Goal: Communication & Community: Ask a question

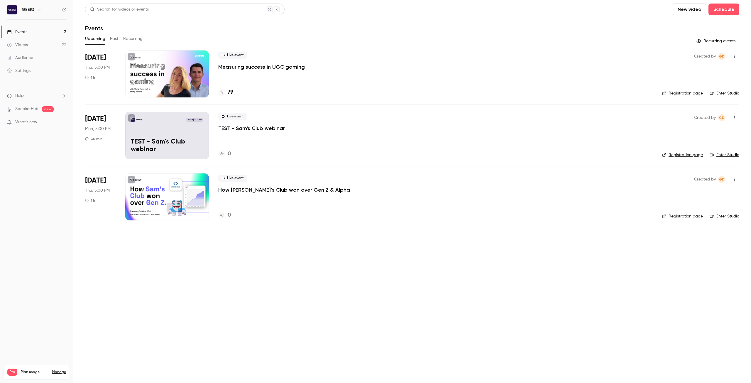
click at [60, 370] on link "Manage" at bounding box center [59, 372] width 14 height 5
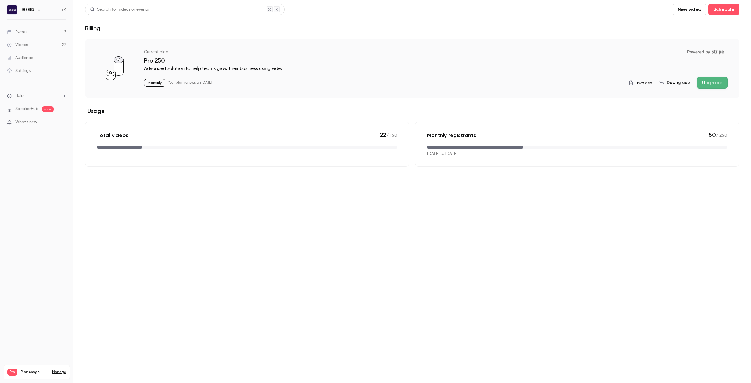
click at [47, 102] on ul "Help SpeakerHub new What's new" at bounding box center [36, 109] width 73 height 53
click at [15, 12] on img at bounding box center [11, 9] width 9 height 9
click at [23, 7] on h6 "GEEIQ" at bounding box center [28, 10] width 13 height 6
click at [31, 11] on h6 "GEEIQ" at bounding box center [28, 10] width 13 height 6
click at [35, 9] on button "button" at bounding box center [38, 9] width 7 height 7
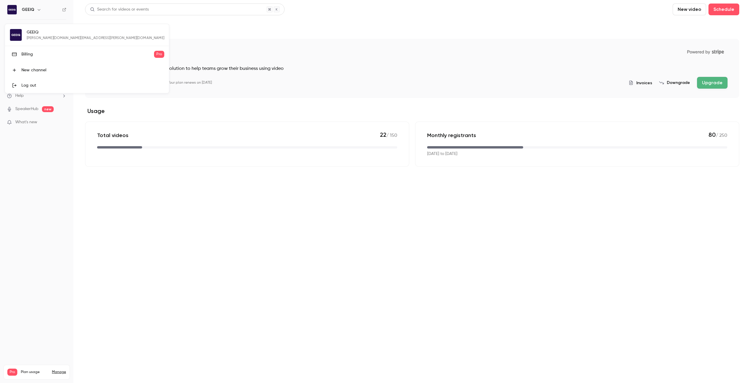
click at [42, 34] on div "[PERSON_NAME] [PERSON_NAME][DOMAIN_NAME][EMAIL_ADDRESS][PERSON_NAME][DOMAIN_NAM…" at bounding box center [87, 58] width 164 height 69
click at [25, 38] on div "[PERSON_NAME] [PERSON_NAME][DOMAIN_NAME][EMAIL_ADDRESS][PERSON_NAME][DOMAIN_NAM…" at bounding box center [87, 58] width 164 height 69
click at [111, 185] on div at bounding box center [375, 191] width 751 height 383
click at [38, 59] on link "Audience" at bounding box center [36, 57] width 73 height 13
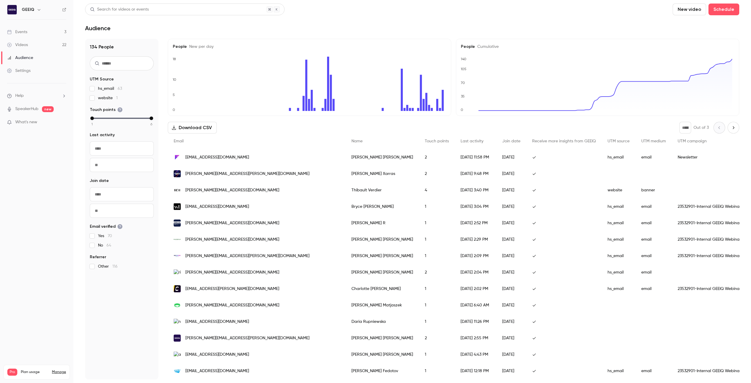
click at [19, 21] on ul "Events 3 Videos 22 Audience Settings" at bounding box center [36, 51] width 73 height 63
click at [35, 94] on li "Help" at bounding box center [36, 96] width 59 height 6
click at [31, 124] on div at bounding box center [375, 191] width 751 height 383
click at [26, 121] on span "What's new" at bounding box center [26, 122] width 22 height 6
click at [63, 371] on div at bounding box center [375, 191] width 751 height 383
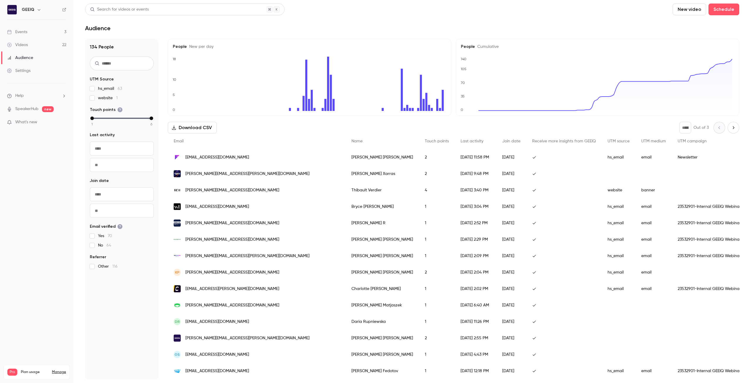
click at [61, 370] on link "Manage" at bounding box center [59, 372] width 14 height 5
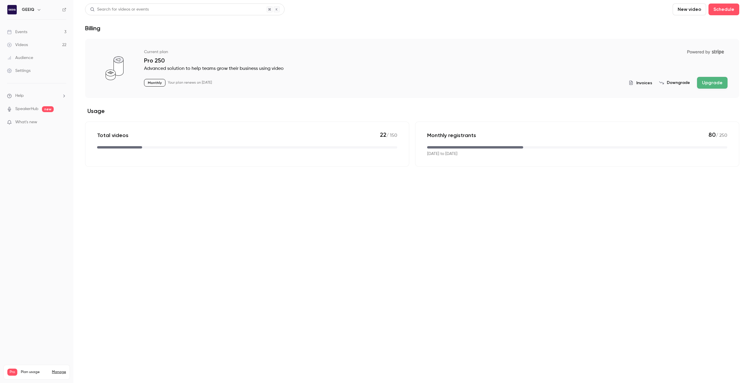
click at [24, 38] on link "Events 3" at bounding box center [36, 32] width 73 height 13
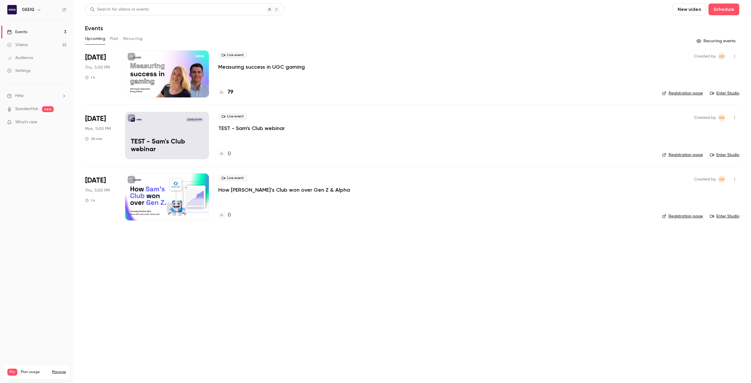
click at [18, 9] on div "GEEIQ" at bounding box center [36, 10] width 59 height 10
click at [35, 10] on button "button" at bounding box center [38, 9] width 7 height 7
click at [65, 8] on div at bounding box center [375, 191] width 751 height 383
click at [65, 8] on icon at bounding box center [64, 10] width 4 height 4
click at [61, 370] on link "Manage" at bounding box center [59, 372] width 14 height 5
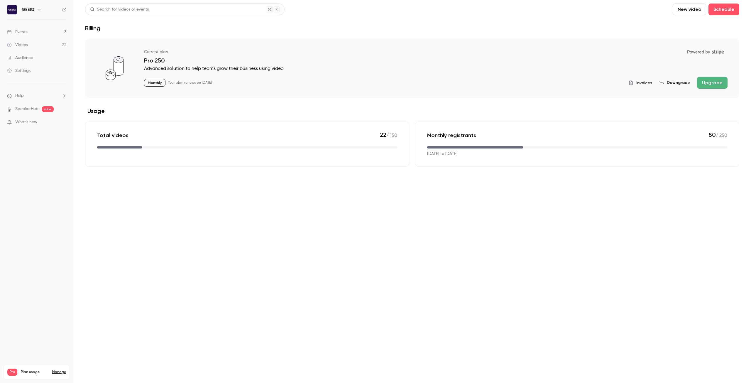
click at [56, 94] on li "Help" at bounding box center [36, 96] width 59 height 6
click at [51, 68] on div at bounding box center [375, 191] width 751 height 383
click at [27, 70] on div "Settings" at bounding box center [18, 71] width 23 height 6
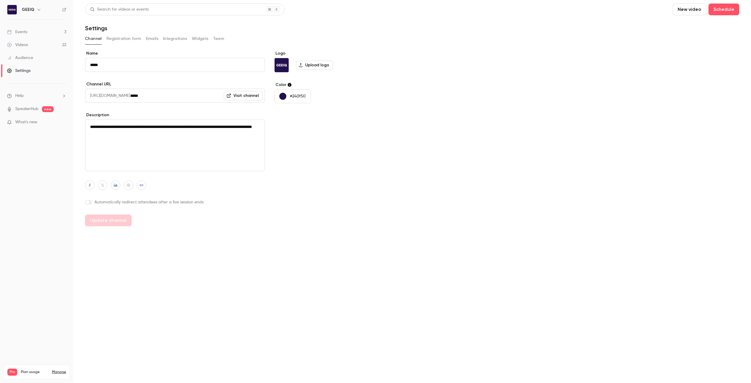
click at [132, 39] on button "Registration form" at bounding box center [123, 38] width 35 height 9
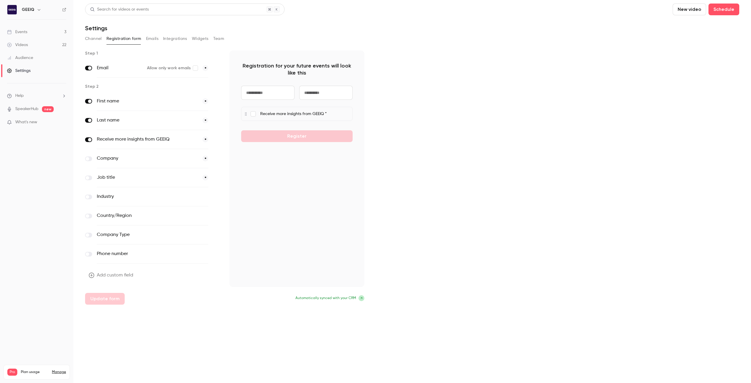
click at [148, 38] on button "Emails" at bounding box center [152, 38] width 12 height 9
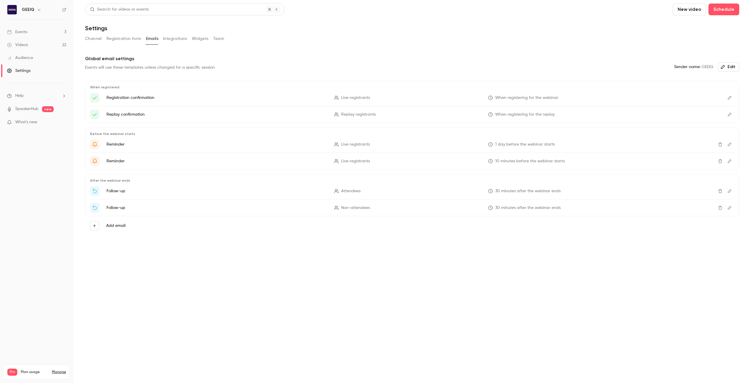
click at [216, 40] on button "Team" at bounding box center [218, 38] width 11 height 9
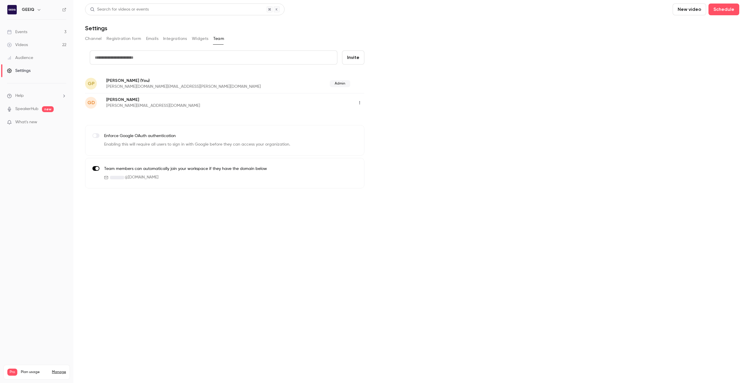
click at [348, 56] on button "Invite" at bounding box center [353, 57] width 22 height 14
click at [208, 60] on input "text" at bounding box center [214, 57] width 248 height 14
click at [175, 52] on input "text" at bounding box center [214, 57] width 248 height 14
paste input "**********"
type input "**********"
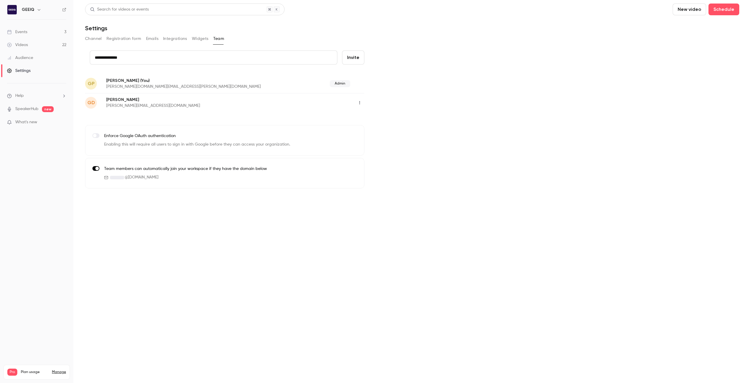
click at [351, 60] on button "Invite" at bounding box center [353, 57] width 22 height 14
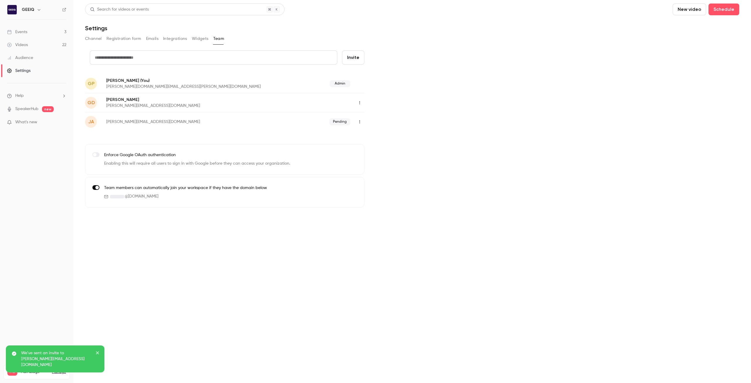
click at [363, 119] on div "Pending" at bounding box center [315, 121] width 100 height 9
click at [362, 120] on button "button" at bounding box center [359, 121] width 9 height 9
click at [387, 118] on div at bounding box center [375, 191] width 751 height 383
click at [100, 42] on button "Channel" at bounding box center [93, 38] width 17 height 9
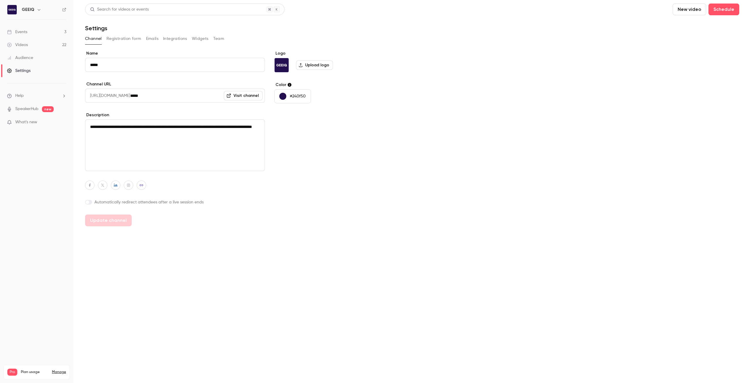
click at [118, 38] on button "Registration form" at bounding box center [123, 38] width 35 height 9
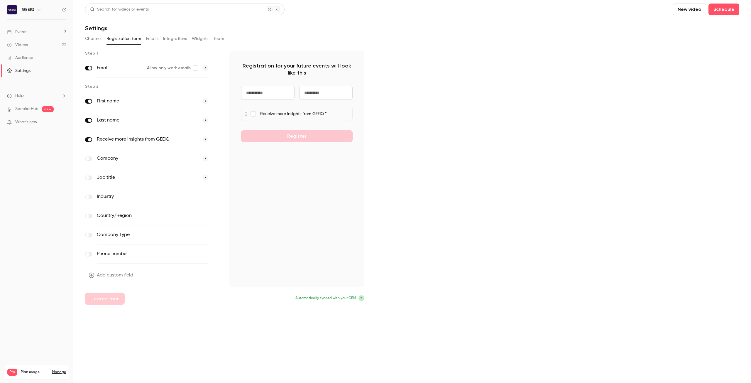
click at [151, 38] on button "Emails" at bounding box center [152, 38] width 12 height 9
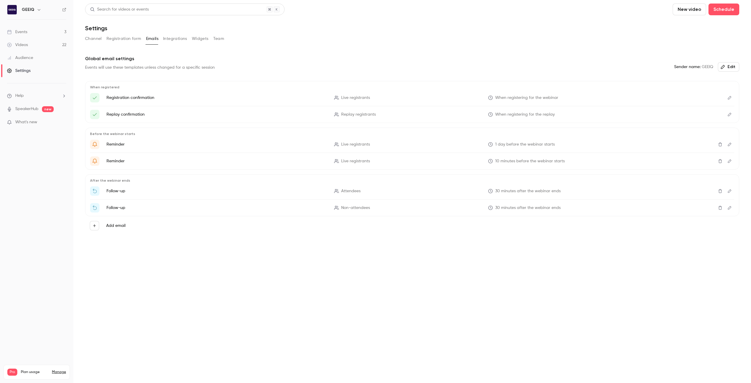
click at [218, 39] on button "Team" at bounding box center [218, 38] width 11 height 9
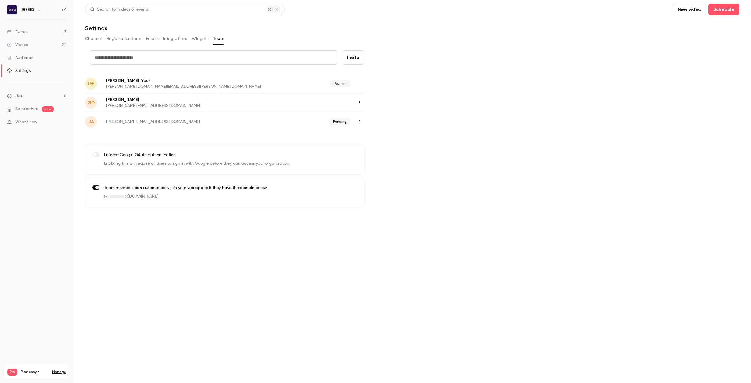
click at [181, 37] on button "Integrations" at bounding box center [175, 38] width 24 height 9
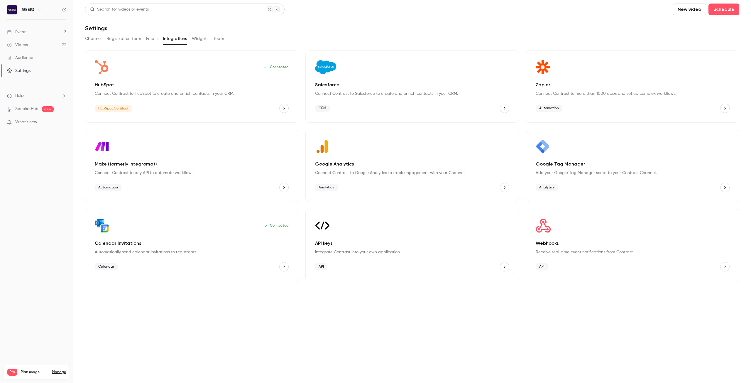
click at [214, 36] on button "Team" at bounding box center [218, 38] width 11 height 9
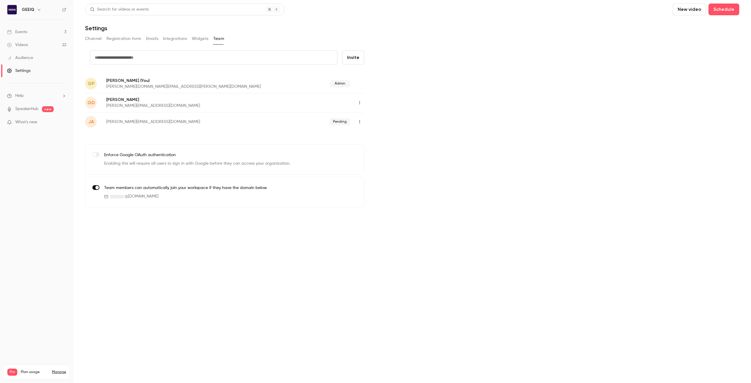
click at [55, 58] on link "Audience" at bounding box center [36, 57] width 73 height 13
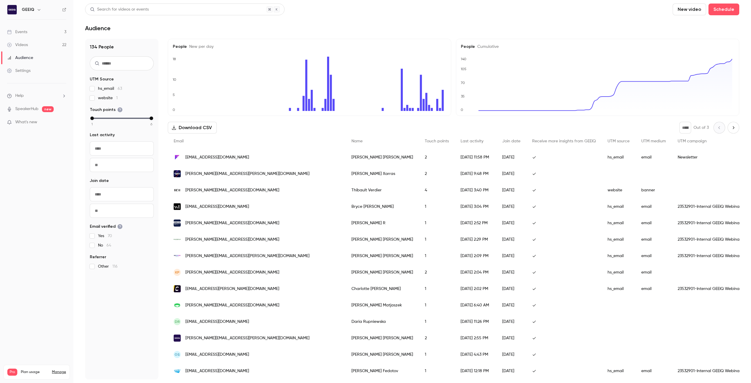
drag, startPoint x: 45, startPoint y: 73, endPoint x: 47, endPoint y: 67, distance: 6.5
click at [45, 73] on link "Settings" at bounding box center [36, 70] width 73 height 13
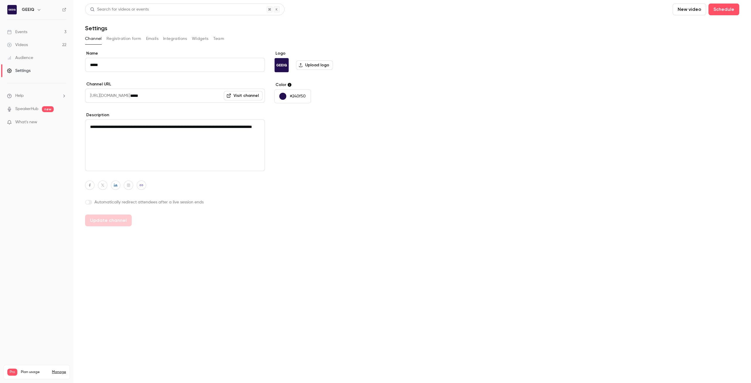
click at [218, 40] on button "Team" at bounding box center [218, 38] width 11 height 9
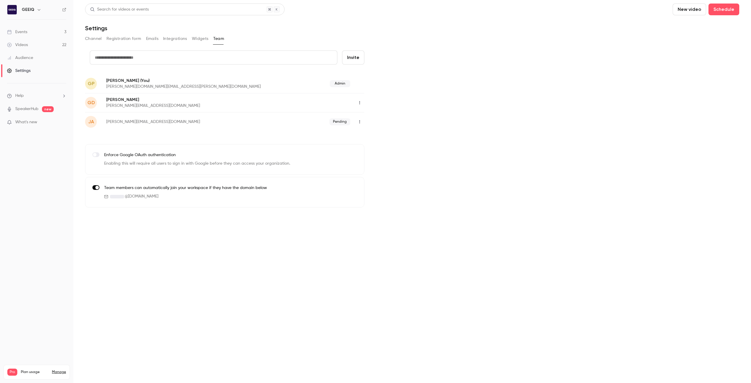
click at [199, 40] on button "Widgets" at bounding box center [200, 38] width 17 height 9
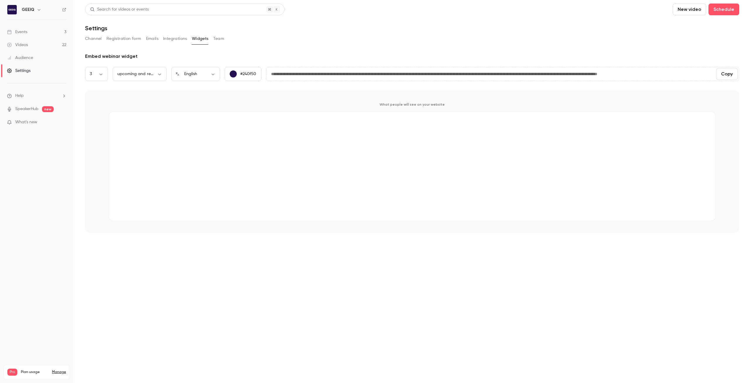
click at [168, 40] on button "Integrations" at bounding box center [175, 38] width 24 height 9
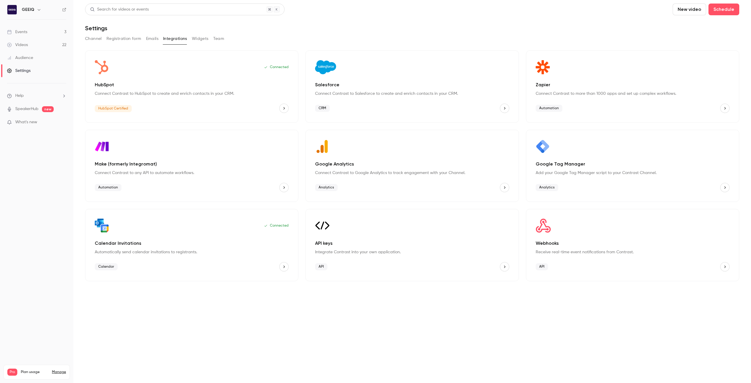
click at [47, 31] on link "Events 3" at bounding box center [36, 32] width 73 height 13
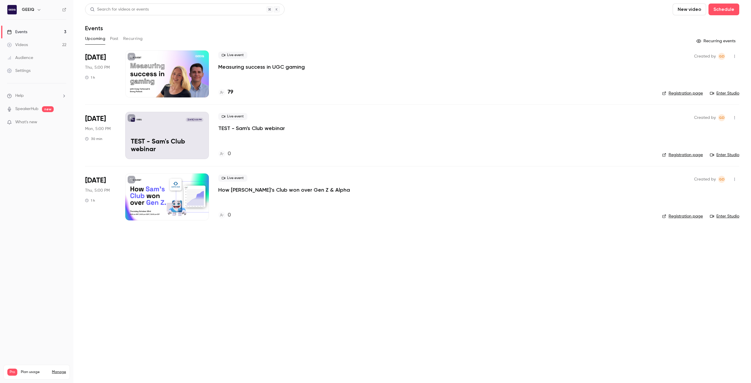
click at [57, 43] on link "Videos 22" at bounding box center [36, 44] width 73 height 13
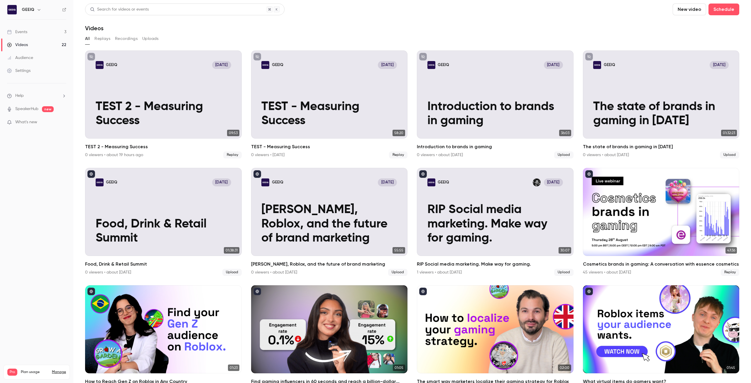
click at [49, 54] on link "Audience" at bounding box center [36, 57] width 73 height 13
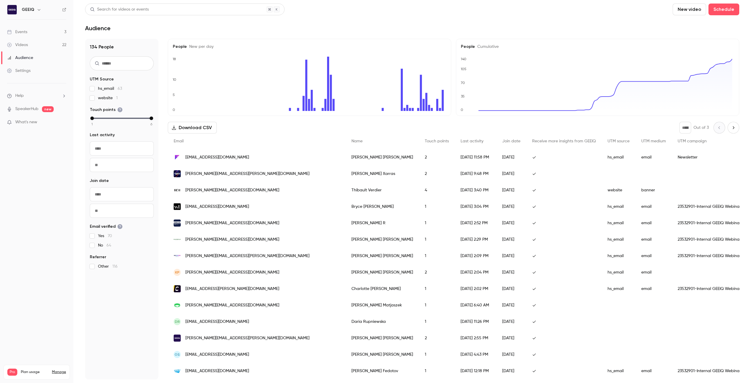
click at [42, 75] on link "Settings" at bounding box center [36, 70] width 73 height 13
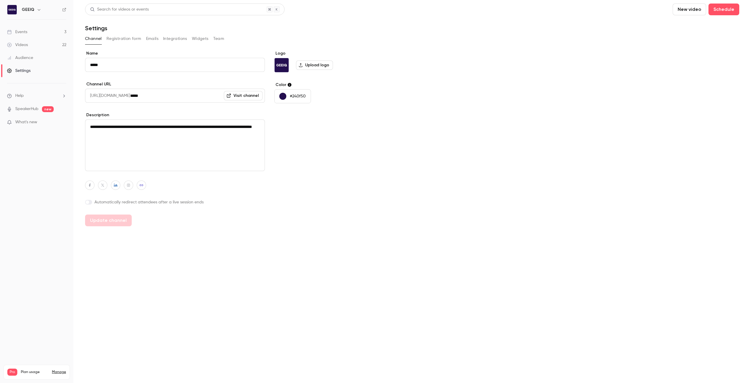
click at [157, 39] on button "Emails" at bounding box center [152, 38] width 12 height 9
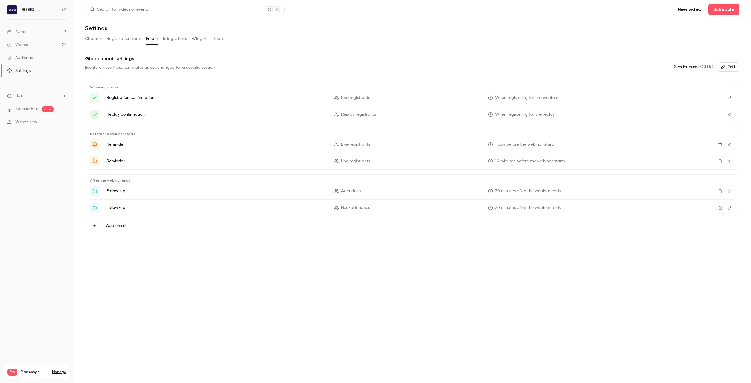
drag, startPoint x: 103, startPoint y: 77, endPoint x: 71, endPoint y: 34, distance: 53.9
click at [103, 77] on div "Global email settings Events will use these templates unless changed for a spec…" at bounding box center [412, 155] width 654 height 201
click at [11, 31] on icon at bounding box center [9, 32] width 5 height 5
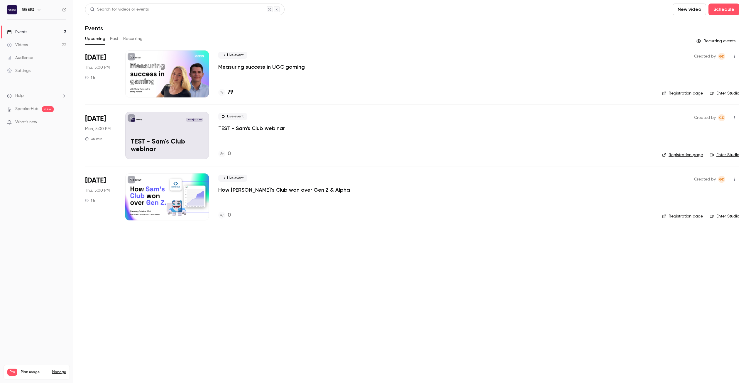
click at [29, 70] on div "Settings" at bounding box center [18, 71] width 23 height 6
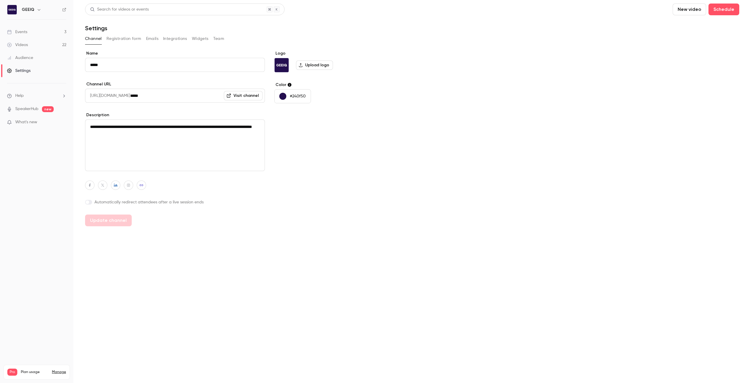
click at [63, 370] on link "Manage" at bounding box center [59, 372] width 14 height 5
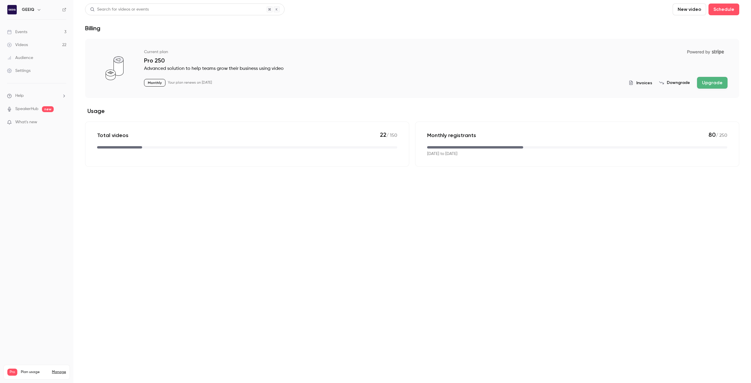
click at [32, 9] on h6 "GEEIQ" at bounding box center [28, 10] width 13 height 6
click at [21, 31] on div "Events" at bounding box center [17, 32] width 20 height 6
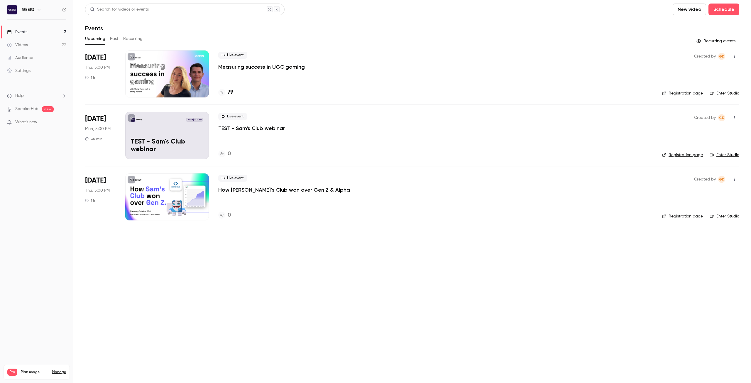
click at [25, 72] on div "Settings" at bounding box center [18, 71] width 23 height 6
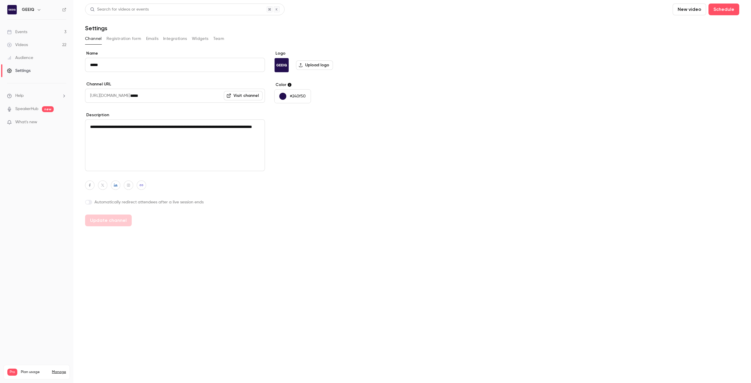
click at [126, 40] on button "Registration form" at bounding box center [123, 38] width 35 height 9
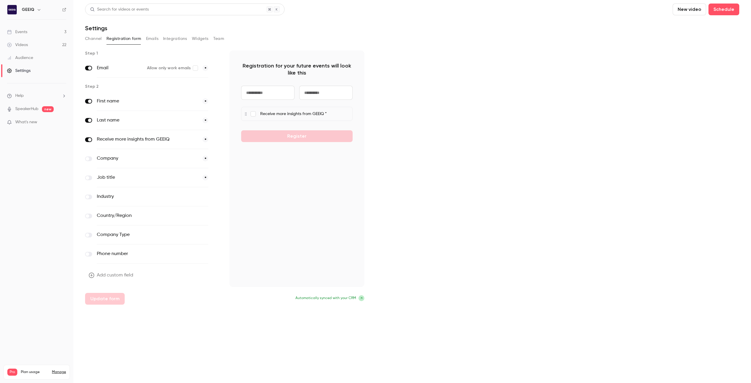
click at [156, 41] on button "Emails" at bounding box center [152, 38] width 12 height 9
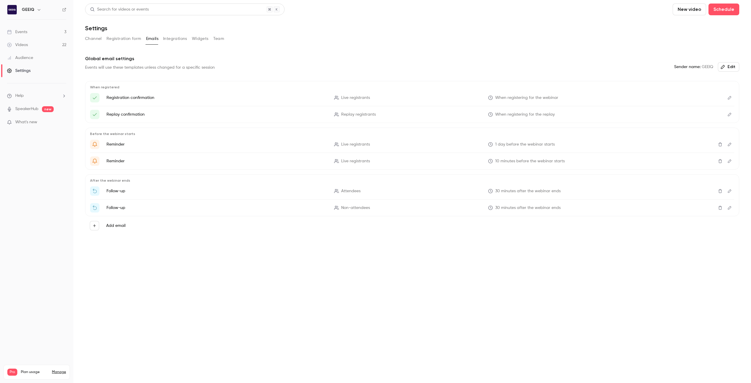
click at [134, 43] on button "Registration form" at bounding box center [123, 38] width 35 height 9
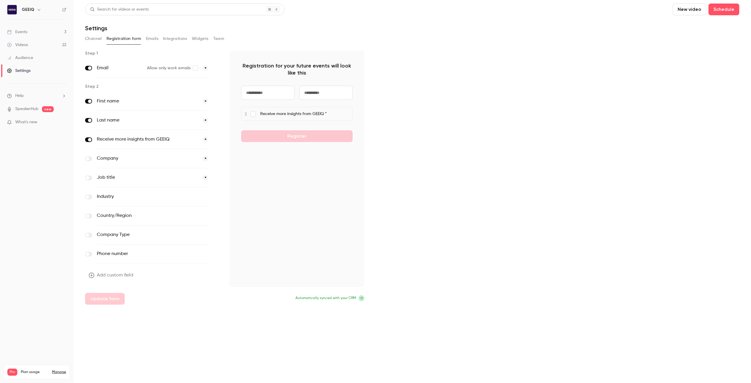
click at [148, 42] on button "Emails" at bounding box center [152, 38] width 12 height 9
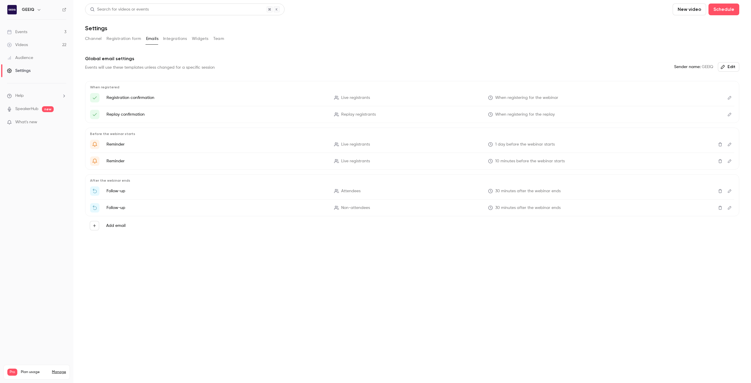
click at [123, 190] on p "Follow-up" at bounding box center [216, 191] width 221 height 6
click at [290, 34] on div "Search for videos or events New video Schedule Settings Channel Registration fo…" at bounding box center [412, 130] width 654 height 253
click at [62, 370] on link "Manage" at bounding box center [59, 372] width 14 height 5
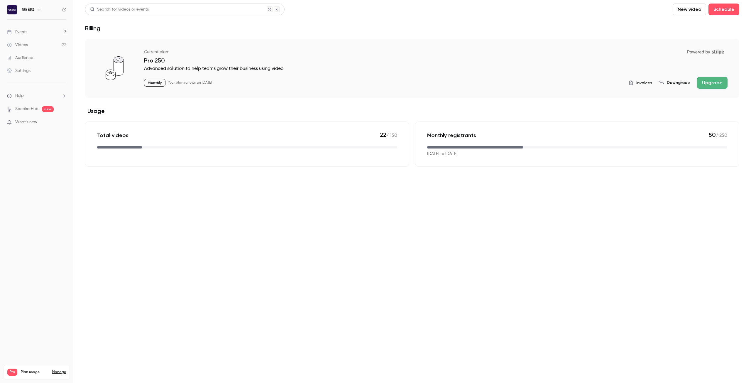
click at [52, 69] on link "Settings" at bounding box center [36, 70] width 73 height 13
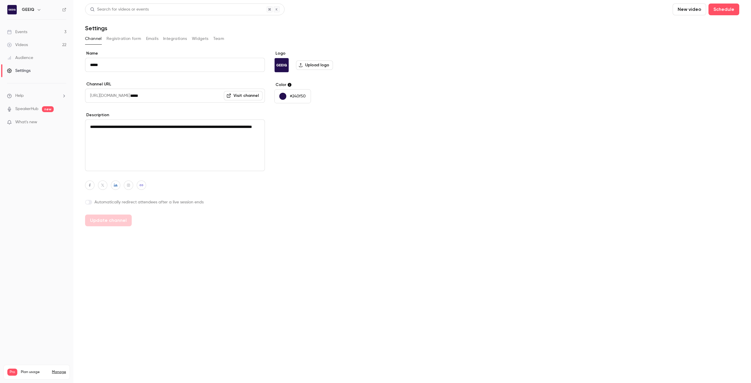
click at [131, 42] on button "Registration form" at bounding box center [123, 38] width 35 height 9
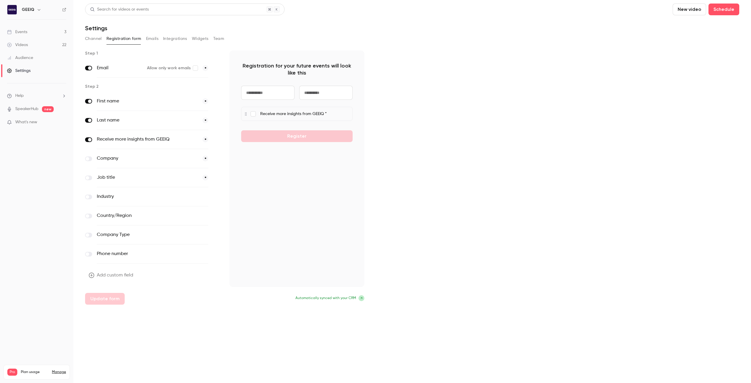
click at [148, 38] on button "Emails" at bounding box center [152, 38] width 12 height 9
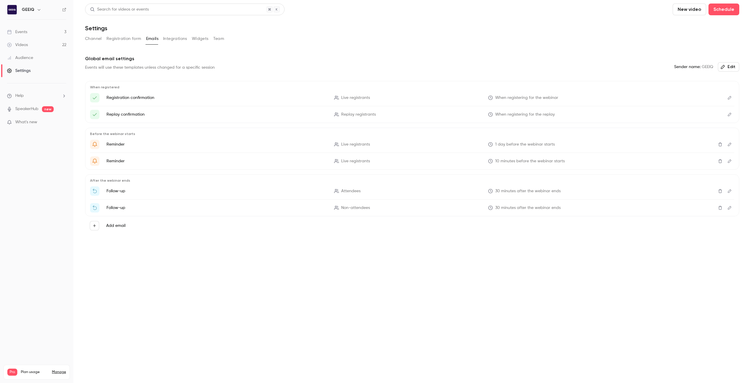
click at [165, 38] on button "Integrations" at bounding box center [175, 38] width 24 height 9
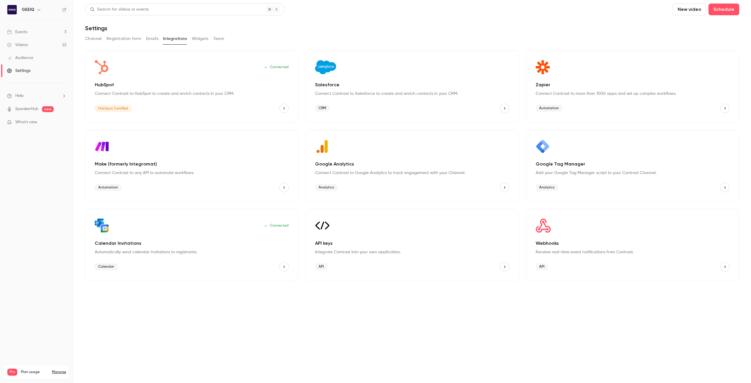
click at [201, 37] on button "Widgets" at bounding box center [200, 38] width 17 height 9
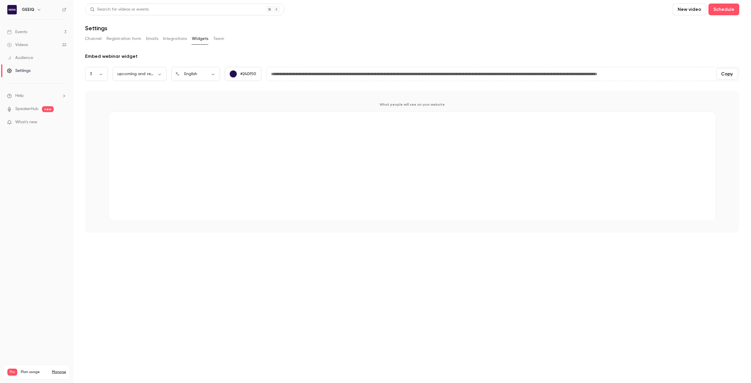
click at [210, 37] on div "Channel Registration form Emails Integrations Widgets Team" at bounding box center [412, 38] width 654 height 9
click at [31, 7] on h6 "GEEIQ" at bounding box center [28, 10] width 13 height 6
click at [11, 27] on link "Events 3" at bounding box center [36, 32] width 73 height 13
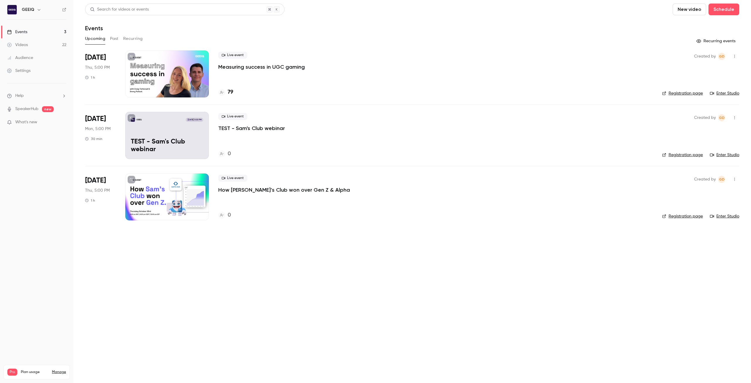
click at [31, 120] on span "What's new" at bounding box center [26, 122] width 22 height 6
click at [29, 99] on div at bounding box center [375, 191] width 751 height 383
click at [23, 91] on ul "Help SpeakerHub new What's new" at bounding box center [36, 109] width 73 height 53
click at [25, 94] on li "Help" at bounding box center [36, 96] width 59 height 6
click at [85, 93] on link "Talk to [GEOGRAPHIC_DATA]" at bounding box center [108, 90] width 64 height 16
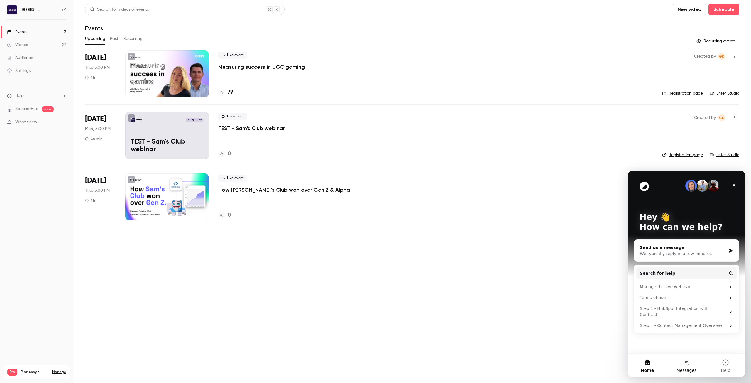
click at [682, 364] on button "Messages" at bounding box center [686, 365] width 39 height 23
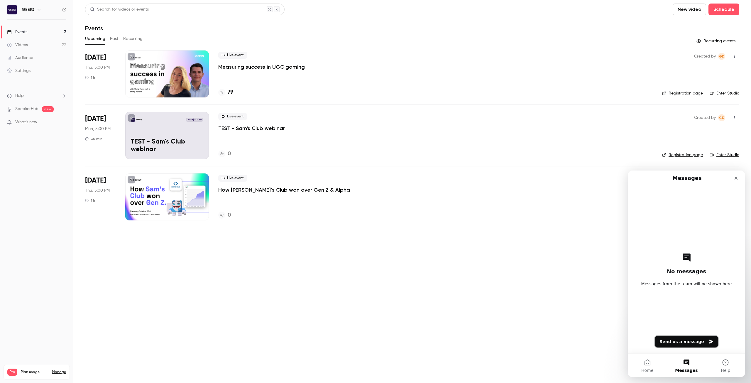
click at [681, 343] on button "Send us a message" at bounding box center [686, 342] width 63 height 12
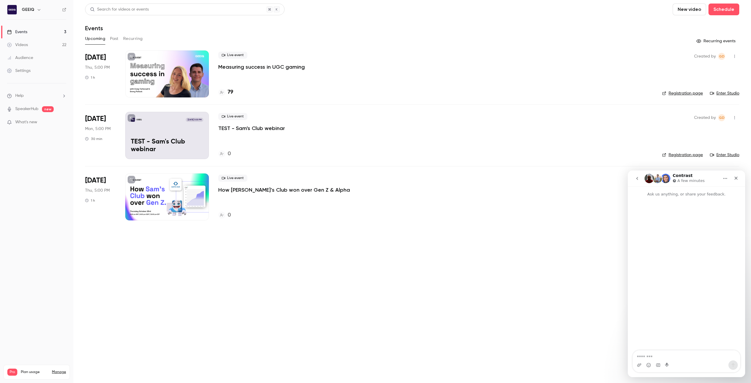
click at [663, 360] on div "Intercom messenger" at bounding box center [686, 364] width 107 height 9
click at [661, 359] on textarea "Message…" at bounding box center [686, 355] width 107 height 10
click at [677, 352] on textarea "**********" at bounding box center [686, 352] width 107 height 16
click at [676, 356] on textarea "**********" at bounding box center [686, 352] width 107 height 16
drag, startPoint x: 663, startPoint y: 356, endPoint x: 633, endPoint y: 341, distance: 33.6
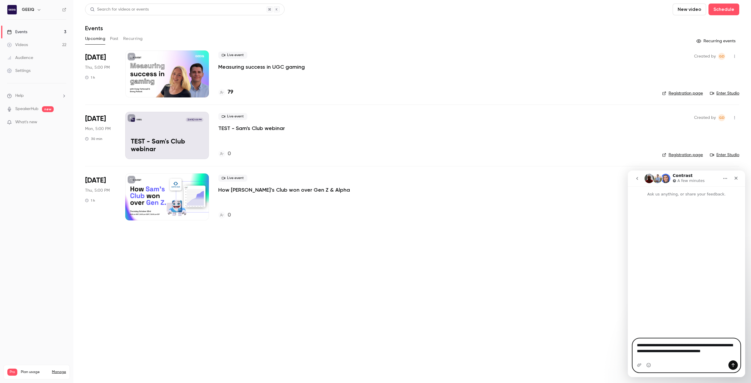
click at [633, 341] on textarea "**********" at bounding box center [686, 350] width 107 height 22
click at [672, 356] on textarea "**********" at bounding box center [686, 350] width 107 height 22
drag, startPoint x: 677, startPoint y: 359, endPoint x: 609, endPoint y: 323, distance: 77.3
click at [628, 323] on html "**********" at bounding box center [686, 273] width 117 height 207
paste textarea "Message…"
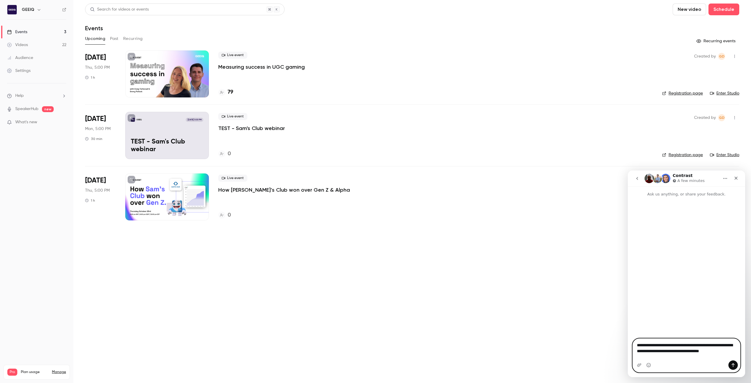
type textarea "**********"
click at [735, 364] on button "Send a message…" at bounding box center [732, 364] width 9 height 9
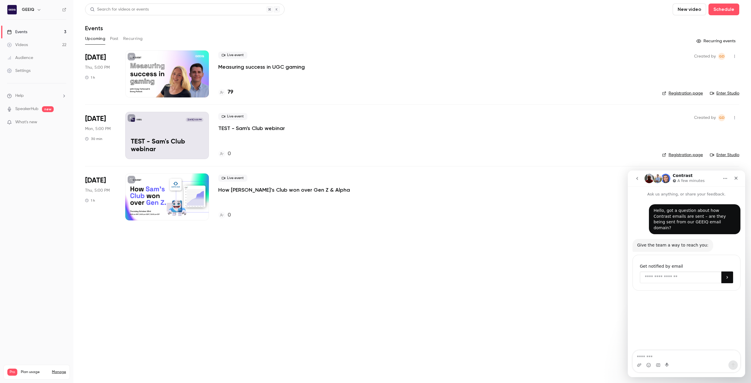
click at [684, 271] on input "Enter your email" at bounding box center [681, 277] width 82 height 12
type input "**********"
click at [726, 275] on icon "Submit" at bounding box center [727, 277] width 5 height 5
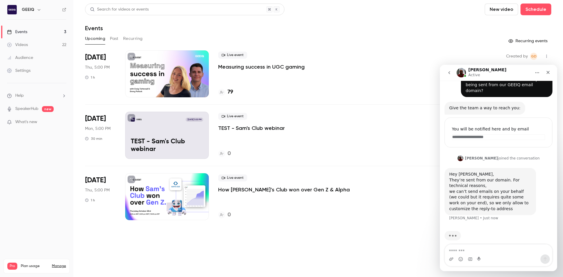
scroll to position [9, 0]
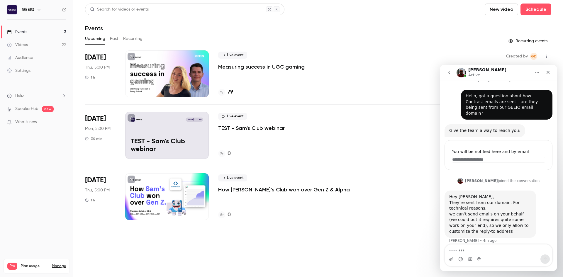
click at [503, 257] on div "Intercom messenger" at bounding box center [498, 259] width 107 height 9
click at [500, 252] on textarea "Message…" at bounding box center [498, 250] width 107 height 10
type textarea "**"
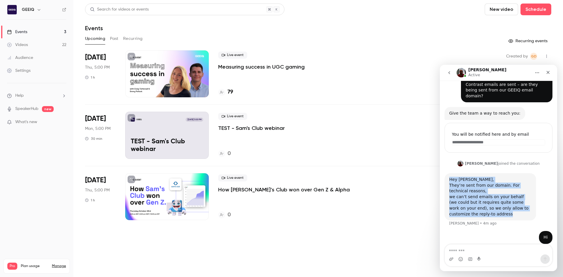
drag, startPoint x: 483, startPoint y: 208, endPoint x: 443, endPoint y: 175, distance: 51.8
click at [443, 175] on div "**********" at bounding box center [498, 158] width 117 height 186
copy div "Hey [PERSON_NAME], They’re sent from our domain. For technical reasons, we can’…"
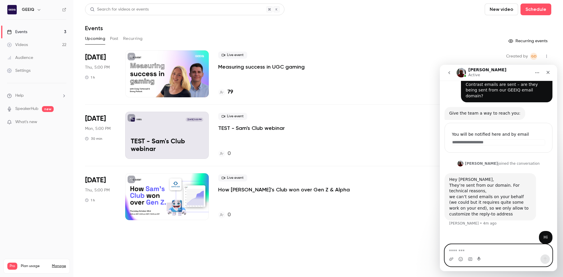
click at [454, 251] on textarea "Message…" at bounding box center [498, 250] width 107 height 10
type textarea "****"
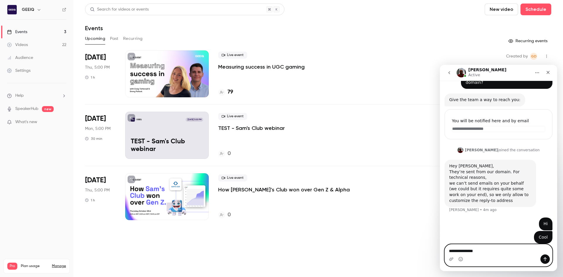
type textarea "**********"
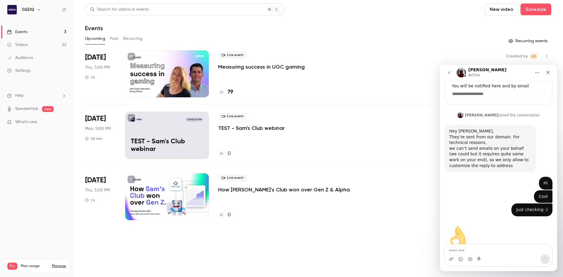
scroll to position [86, 0]
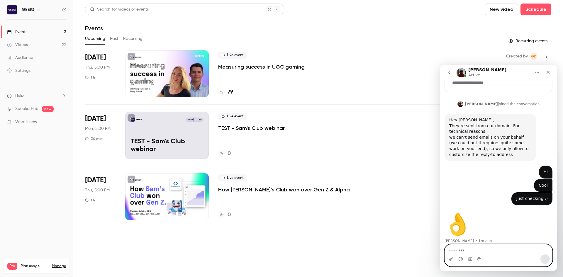
click at [514, 251] on textarea "Message…" at bounding box center [498, 250] width 107 height 10
type textarea "**********"
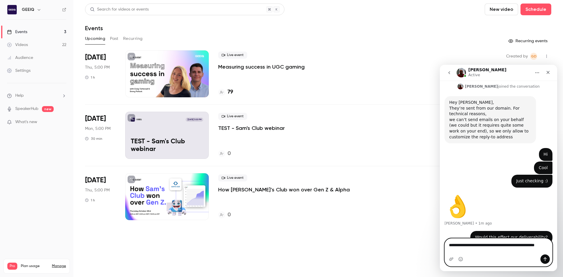
scroll to position [109, 0]
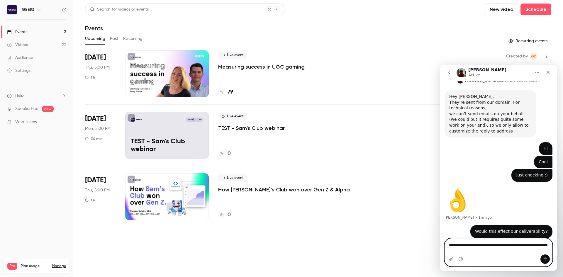
type textarea "**********"
click at [505, 252] on textarea "**********" at bounding box center [498, 247] width 107 height 16
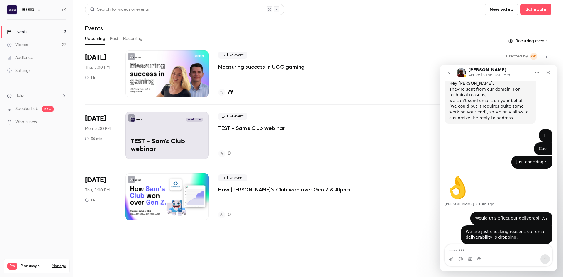
click at [386, 163] on li "[DATE] Mon, 5:00 PM 30 min GEEIQ [DATE] 5:00 PM TEST - [PERSON_NAME]'s Club web…" at bounding box center [318, 134] width 466 height 61
